Goal: Entertainment & Leisure: Consume media (video, audio)

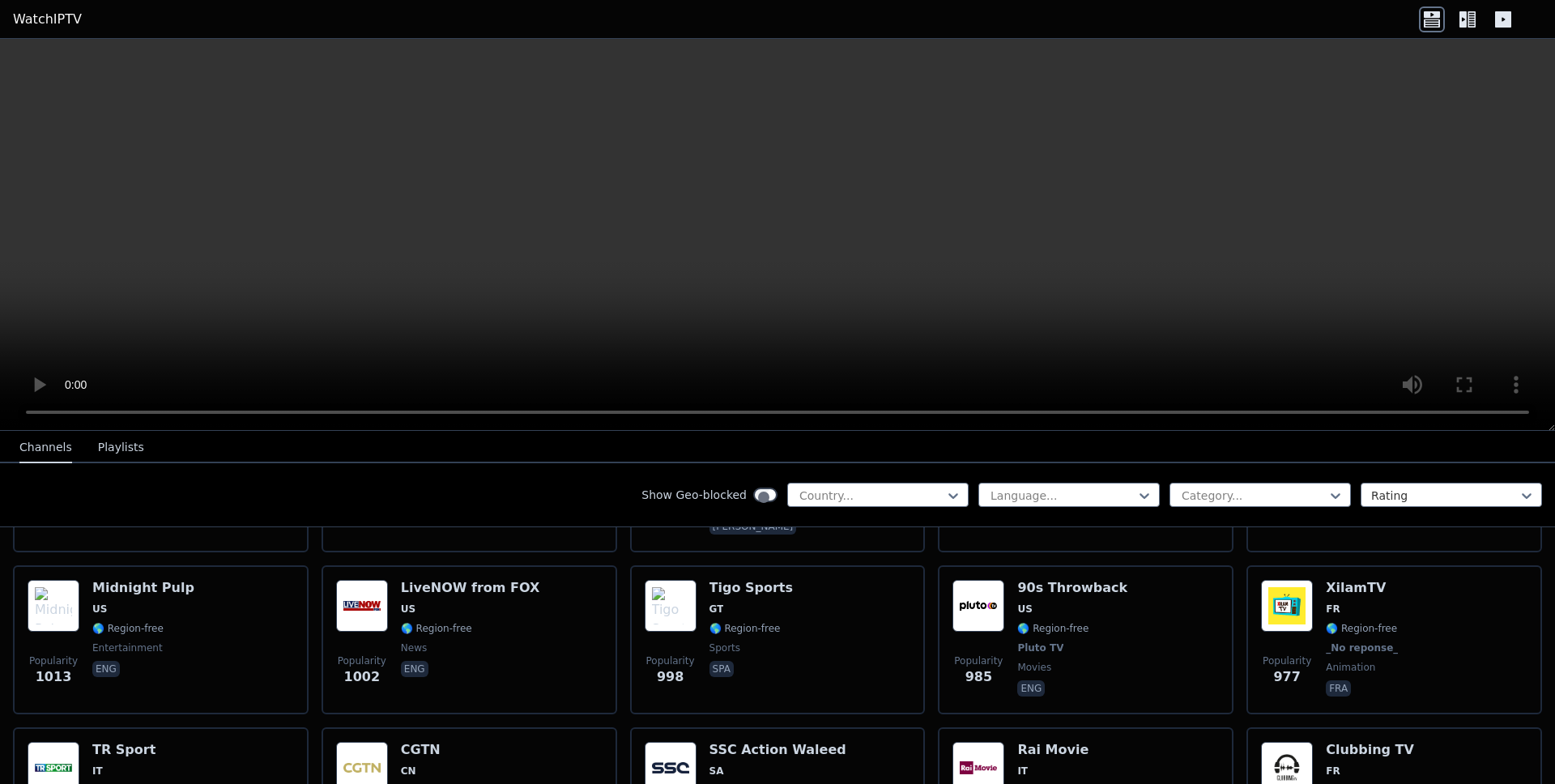
scroll to position [3109, 0]
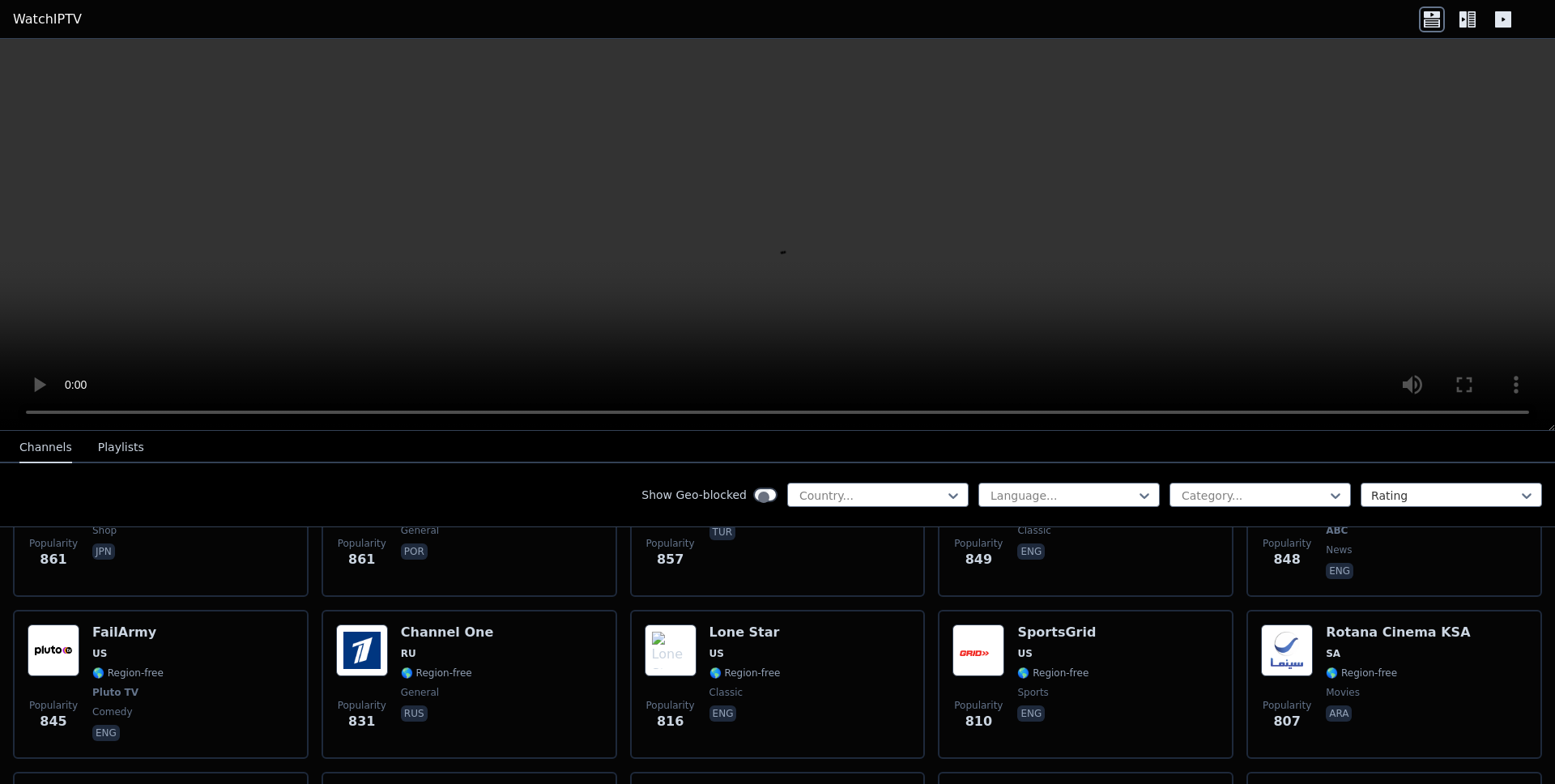
scroll to position [3498, 0]
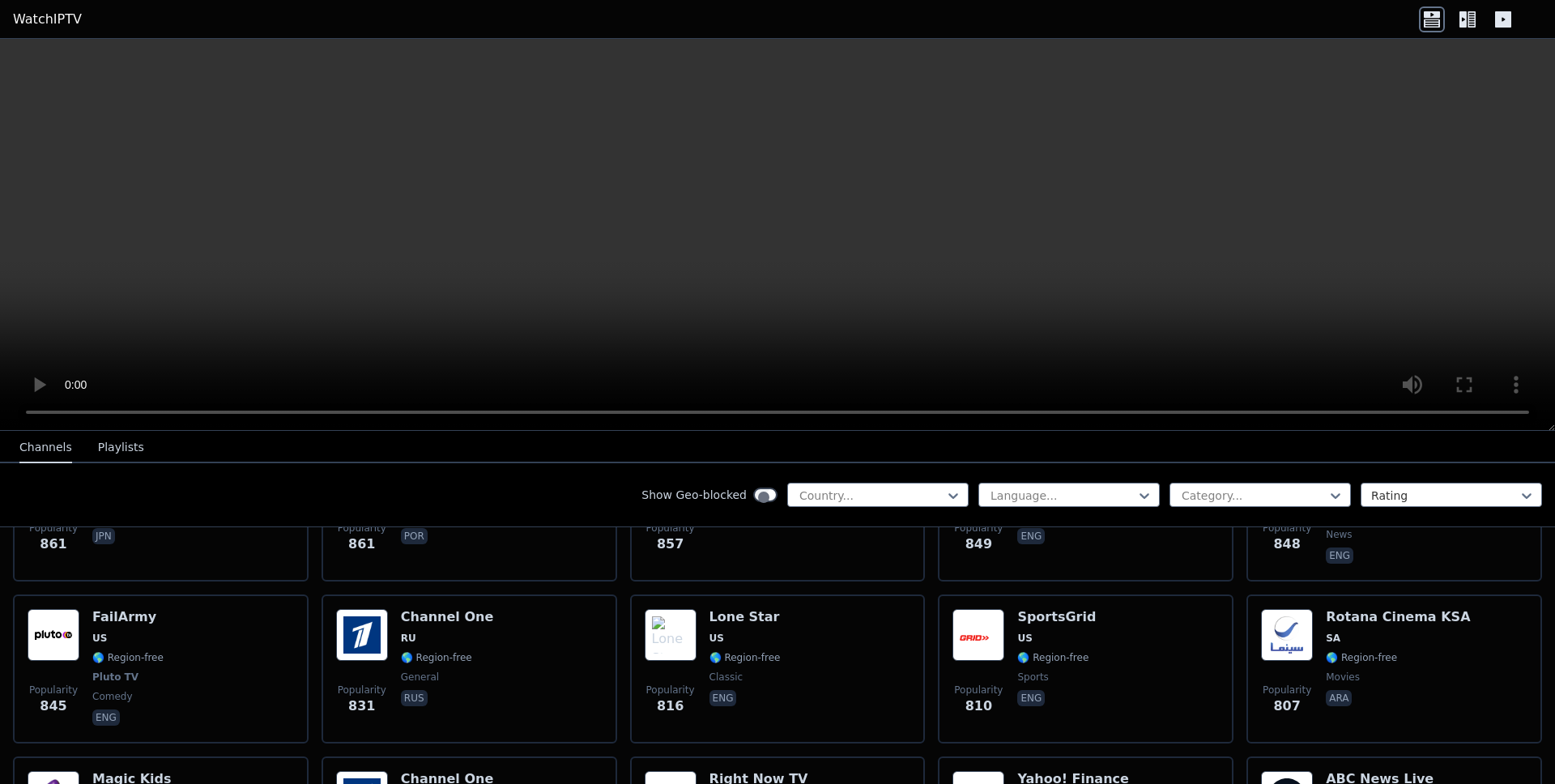
click at [346, 236] on video at bounding box center [777, 234] width 1555 height 392
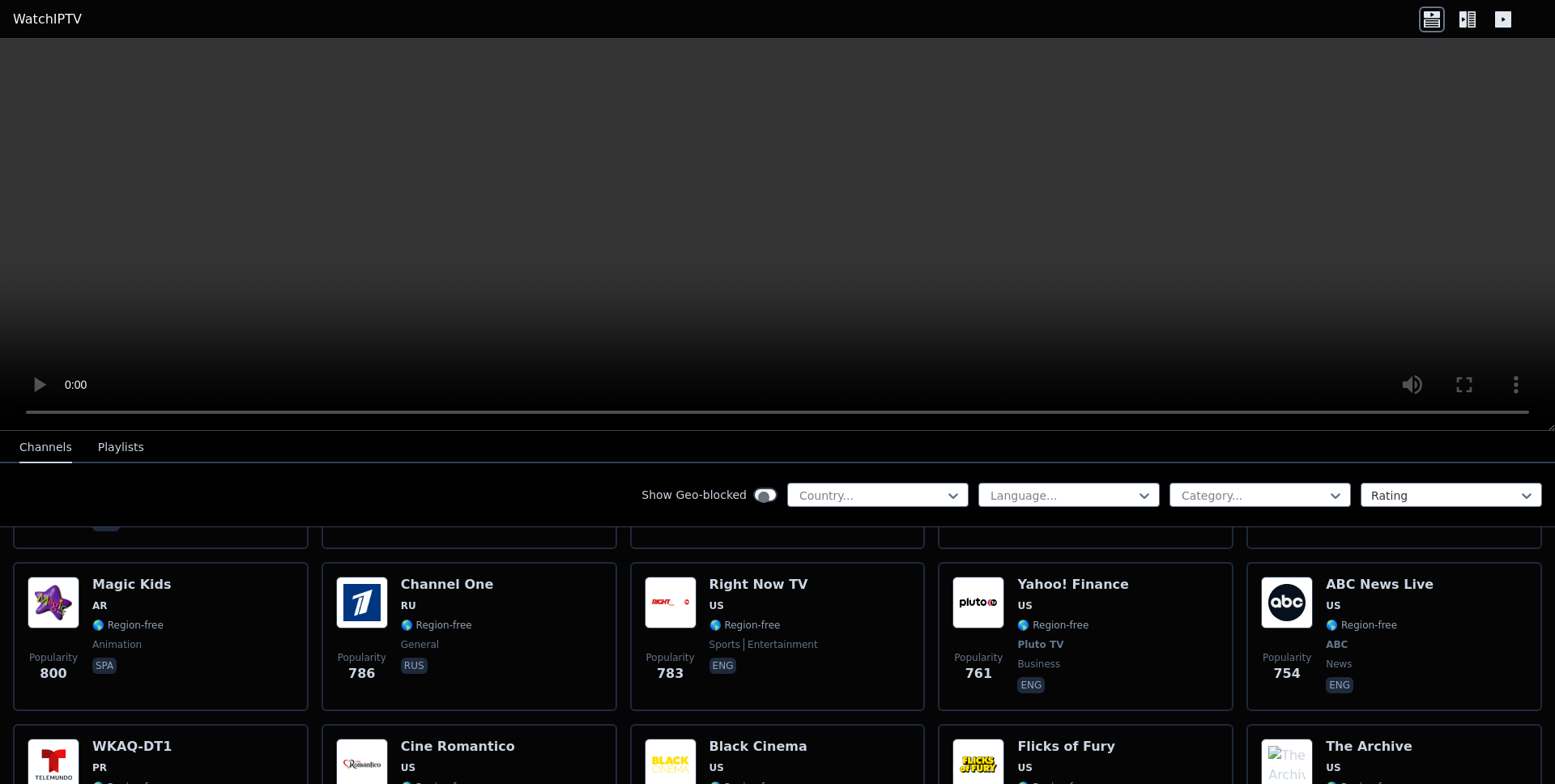
scroll to position [3983, 0]
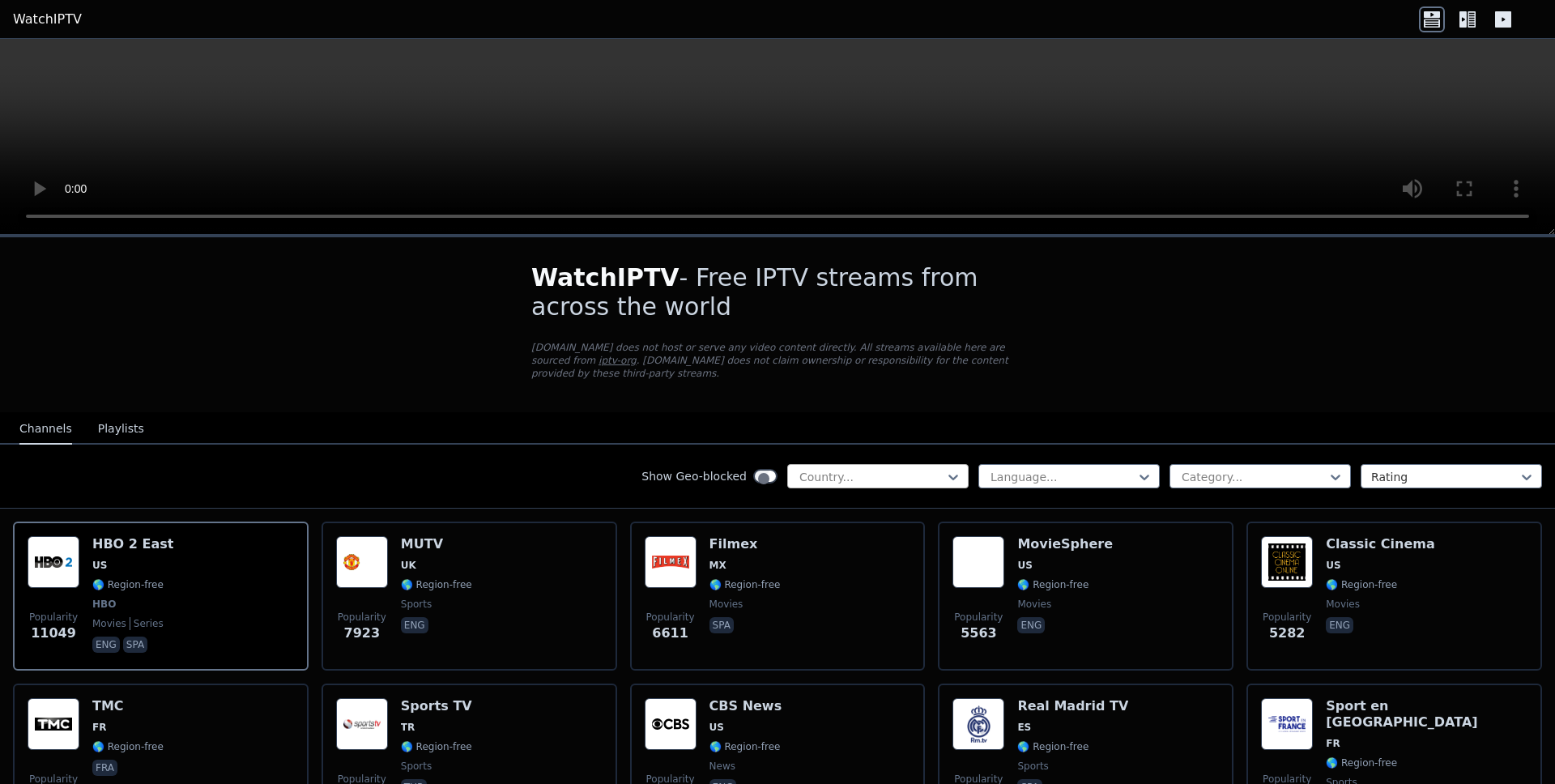
click at [945, 469] on div at bounding box center [871, 477] width 147 height 16
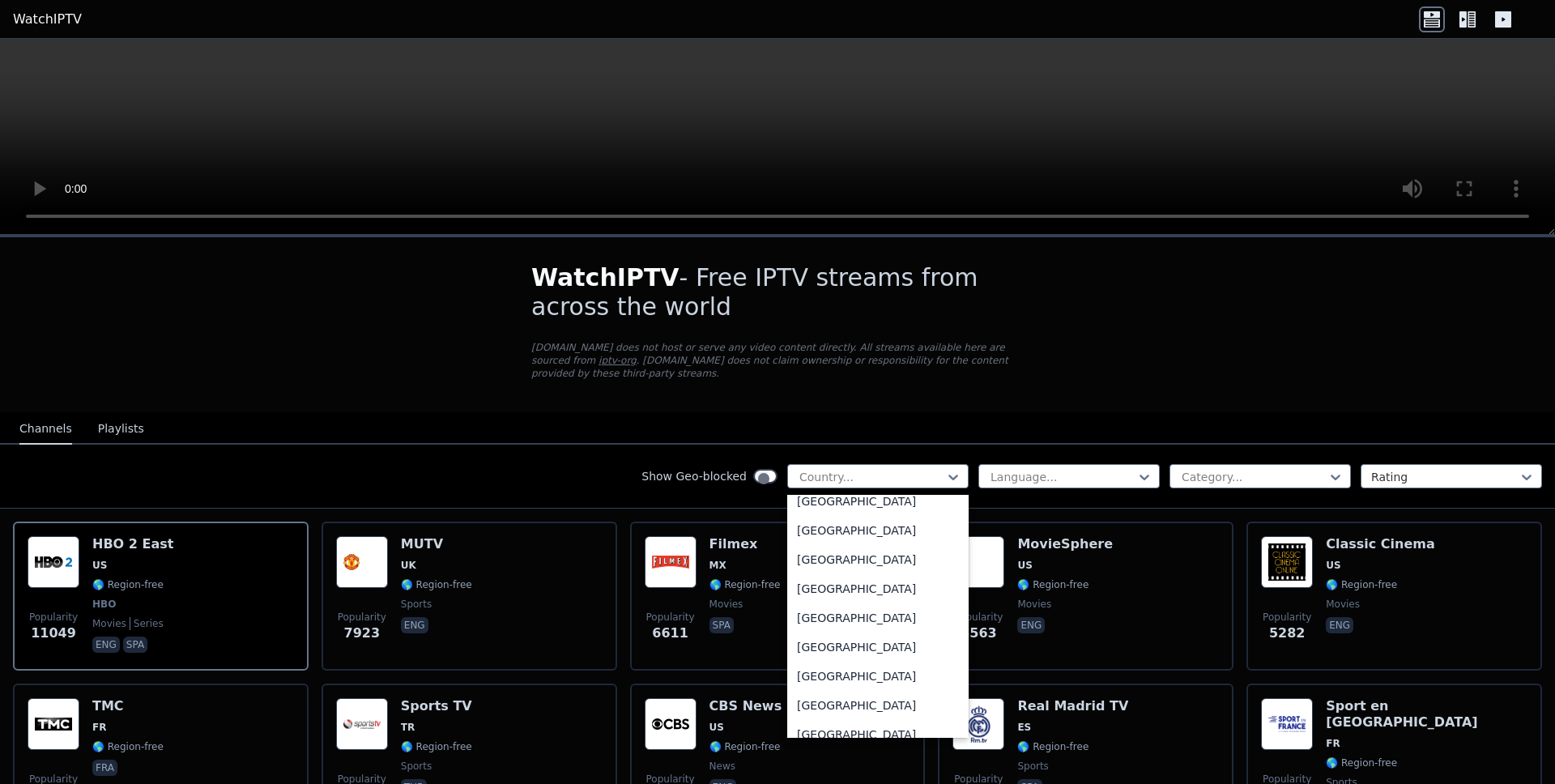
scroll to position [4945, 0]
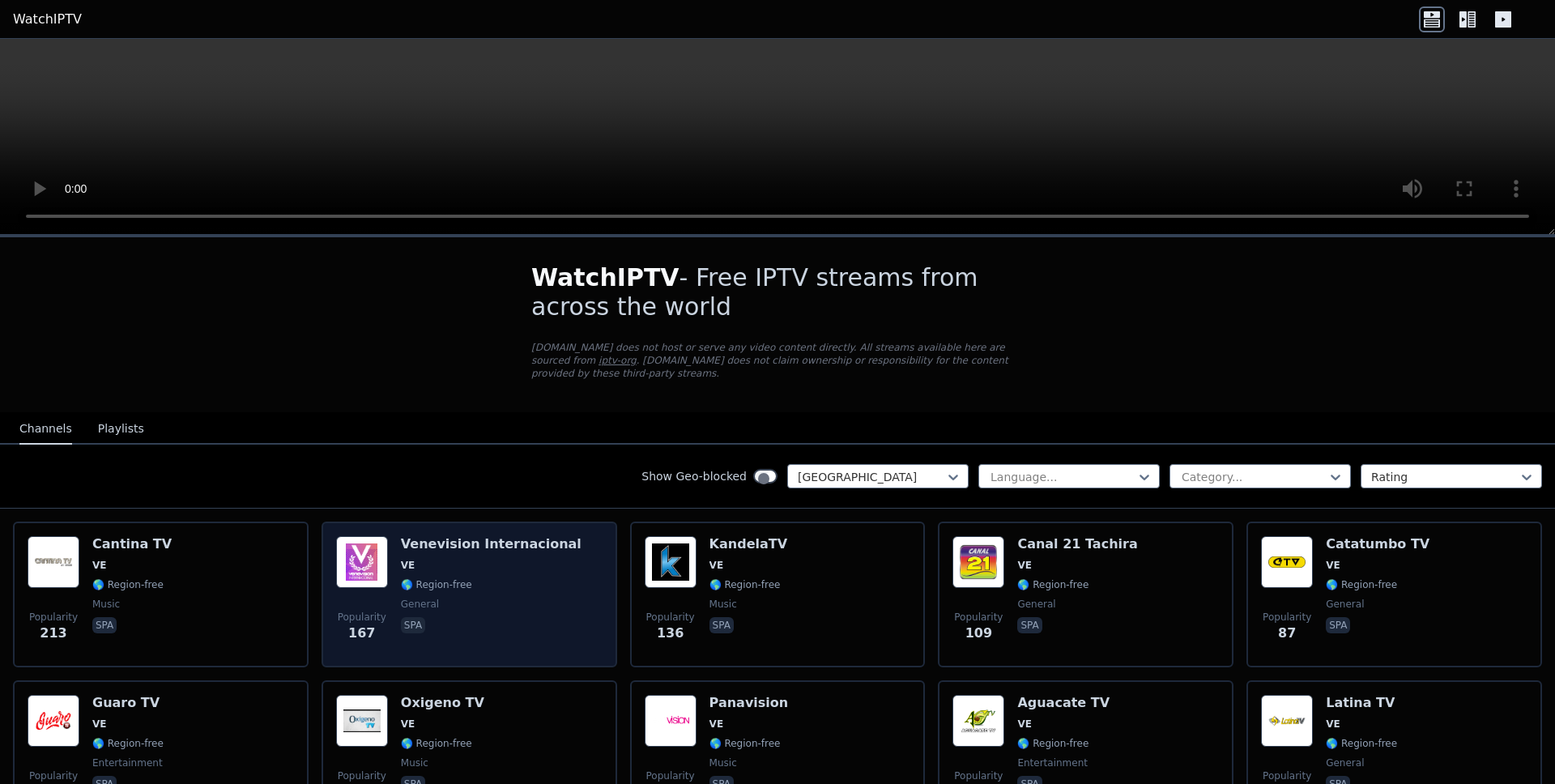
click at [440, 536] on div "Venevision Internacional VE 🌎 Region-free general spa" at bounding box center [491, 594] width 181 height 116
